Goal: Contribute content

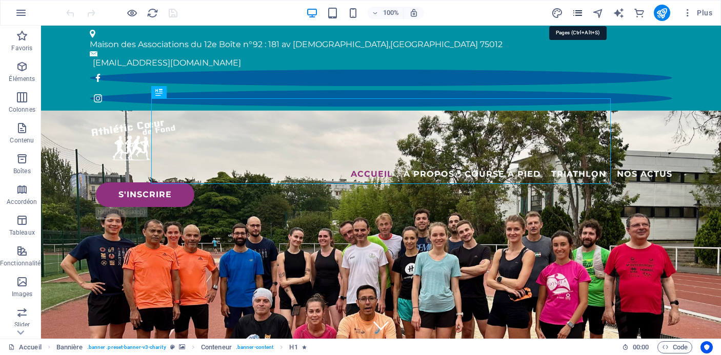
click at [575, 11] on icon "pages" at bounding box center [577, 13] width 12 height 12
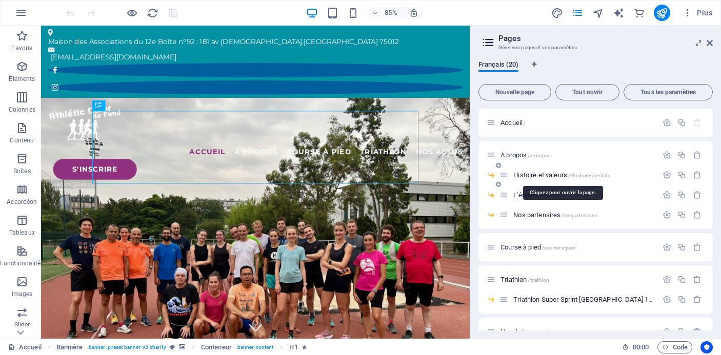
click at [543, 172] on span "Histoire et valeurs /l-histoire-du-club" at bounding box center [561, 175] width 96 height 8
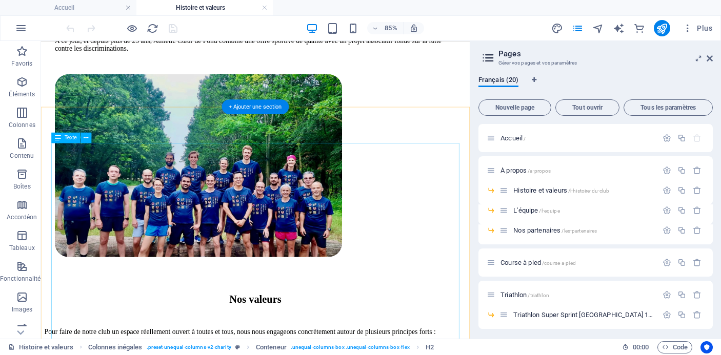
scroll to position [379, 0]
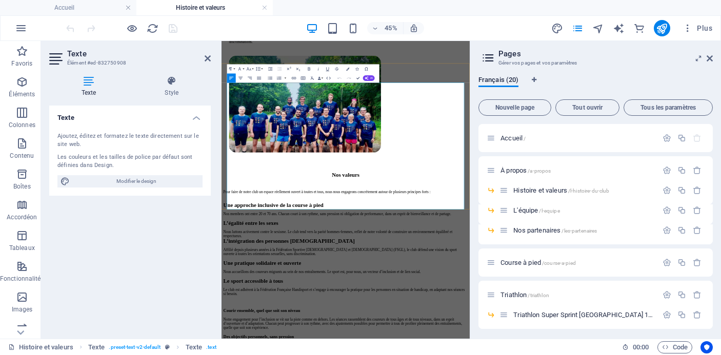
click at [207, 54] on icon at bounding box center [207, 58] width 6 height 8
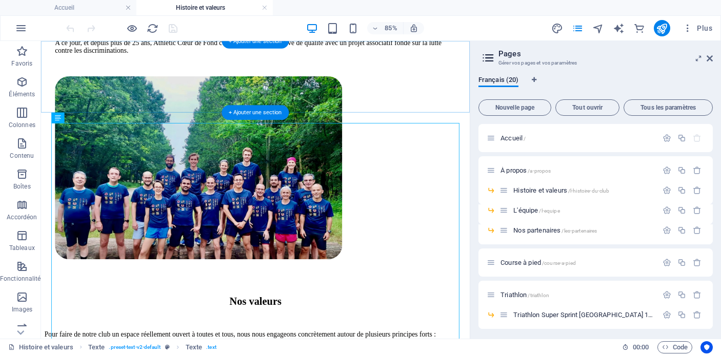
scroll to position [379, 0]
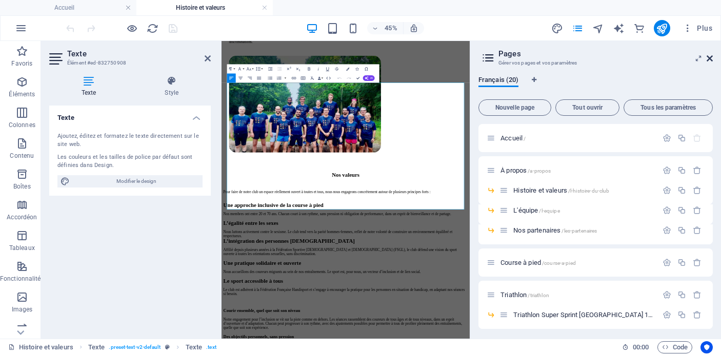
click at [711, 56] on icon at bounding box center [709, 58] width 6 height 8
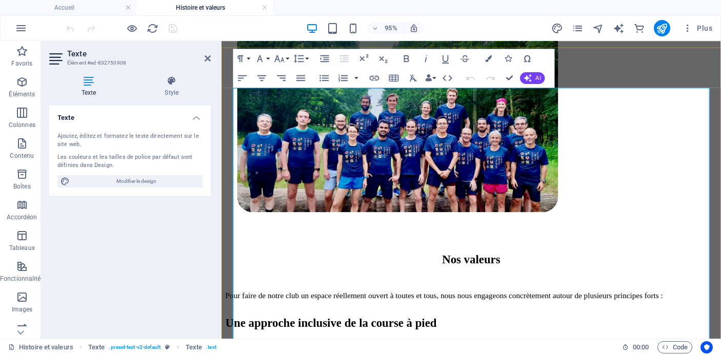
scroll to position [450, 0]
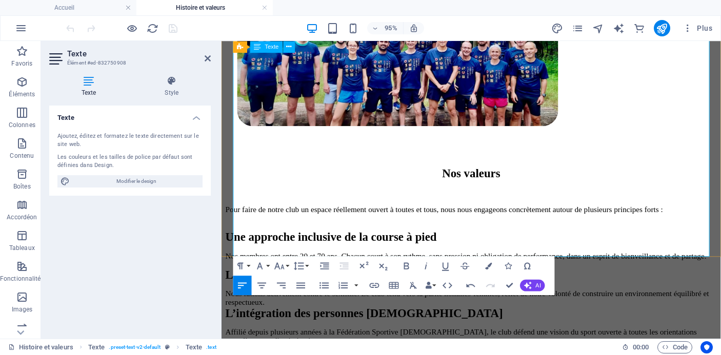
scroll to position [535, 0]
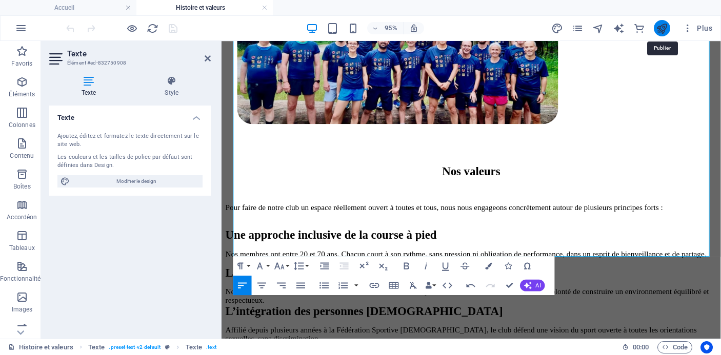
click at [661, 26] on icon "publish" at bounding box center [661, 29] width 12 height 12
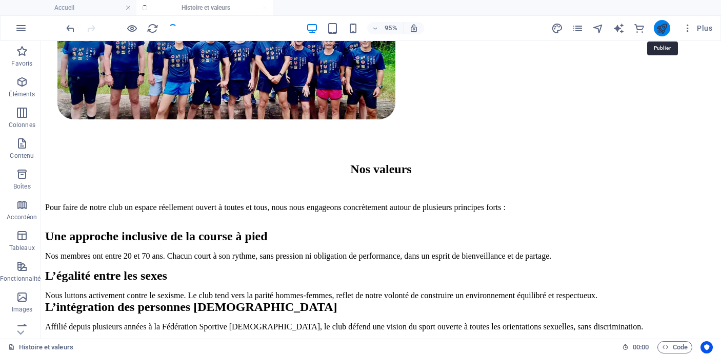
scroll to position [514, 0]
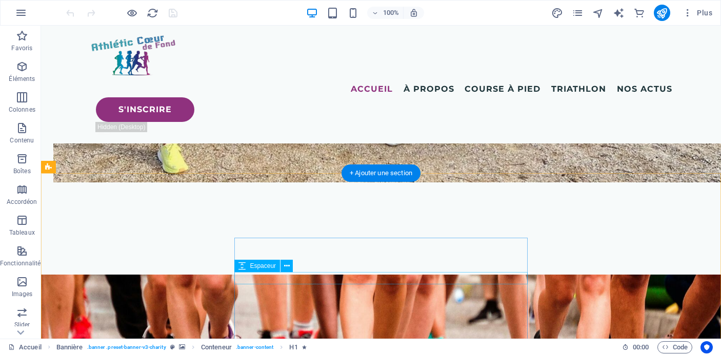
scroll to position [4364, 0]
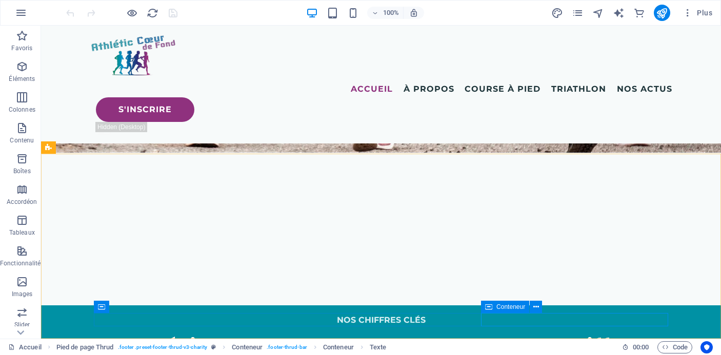
click at [488, 309] on icon at bounding box center [488, 307] width 7 height 12
click at [496, 307] on span "Conteneur" at bounding box center [510, 307] width 29 height 6
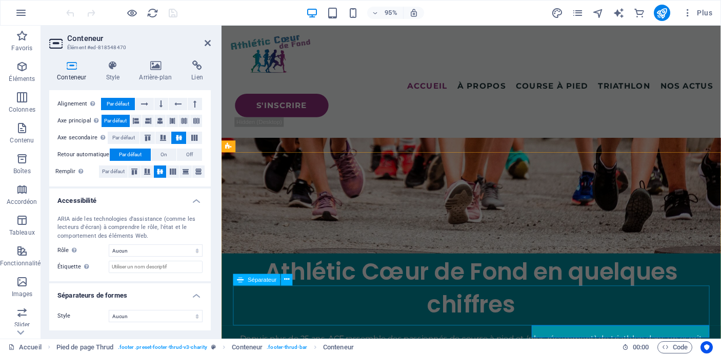
scroll to position [4409, 0]
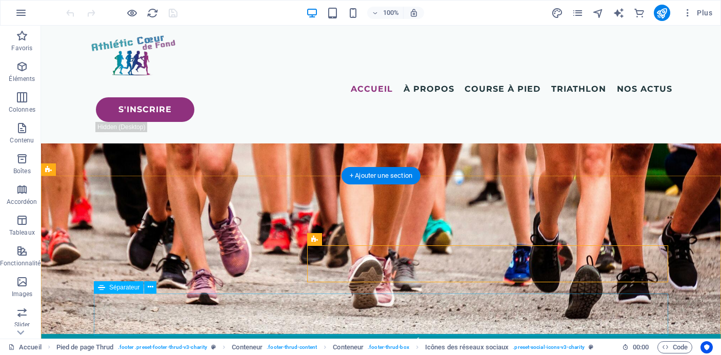
scroll to position [4364, 0]
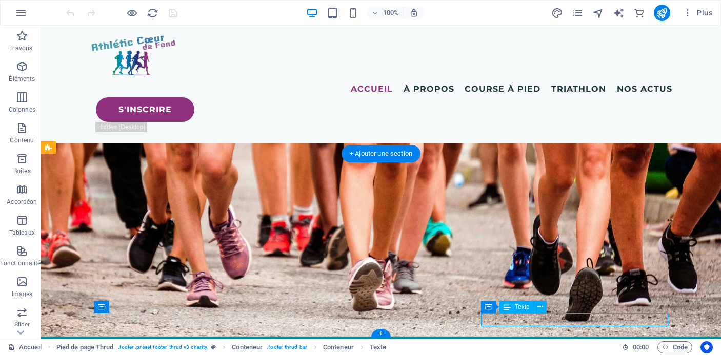
scroll to position [4409, 0]
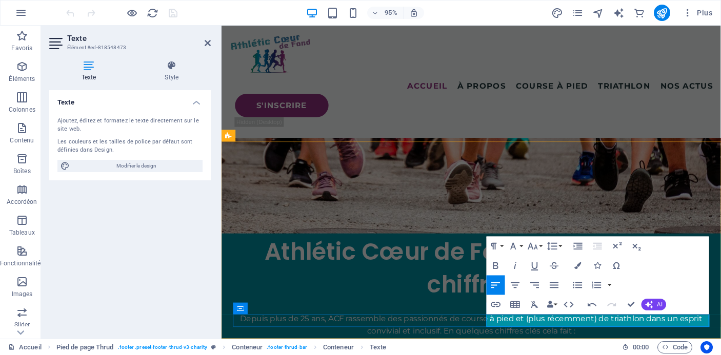
drag, startPoint x: 624, startPoint y: 337, endPoint x: 617, endPoint y: 337, distance: 6.7
copy p "|"
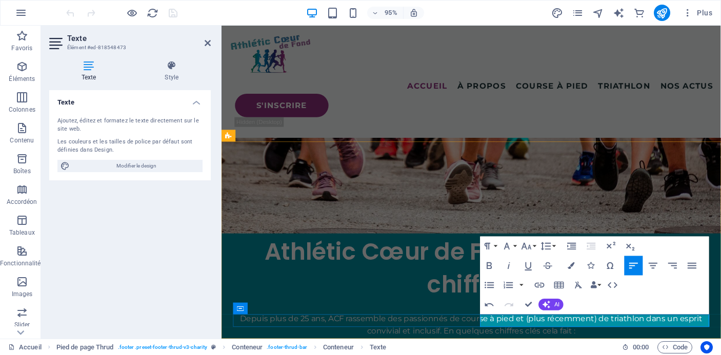
drag, startPoint x: 540, startPoint y: 336, endPoint x: 496, endPoint y: 337, distance: 44.1
click at [542, 285] on icon "button" at bounding box center [539, 285] width 12 height 12
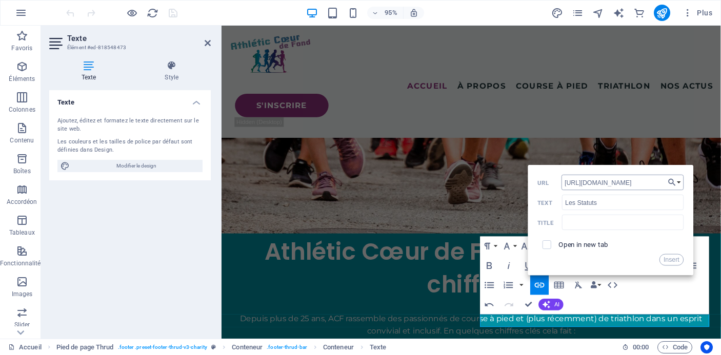
scroll to position [0, 166]
type input "https://drive.google.com/file/d/1KSRFFDg1jjEQllC2kG4xWVV2L9Fmeviq/view?usp=shar…"
click at [547, 247] on input "checkbox" at bounding box center [545, 243] width 9 height 9
checkbox input "true"
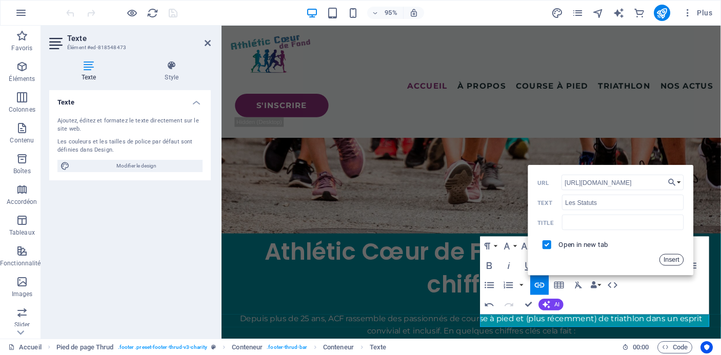
click at [673, 259] on button "Insert" at bounding box center [671, 260] width 25 height 12
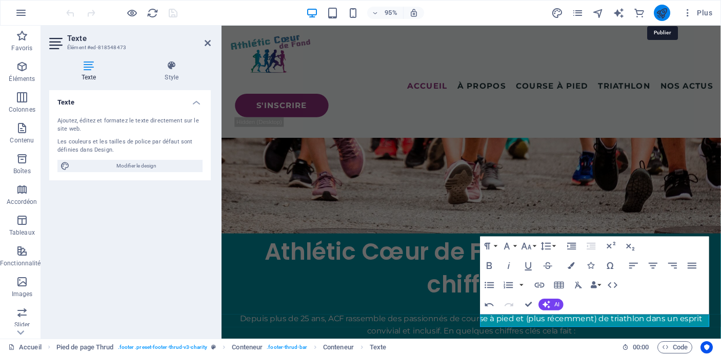
click at [662, 10] on icon "publish" at bounding box center [661, 13] width 12 height 12
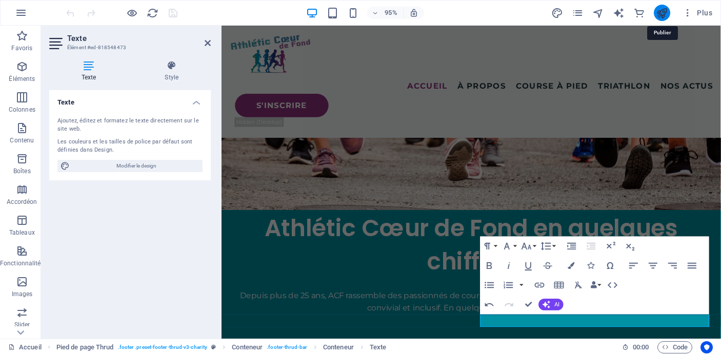
scroll to position [4364, 0]
